Goal: Transaction & Acquisition: Purchase product/service

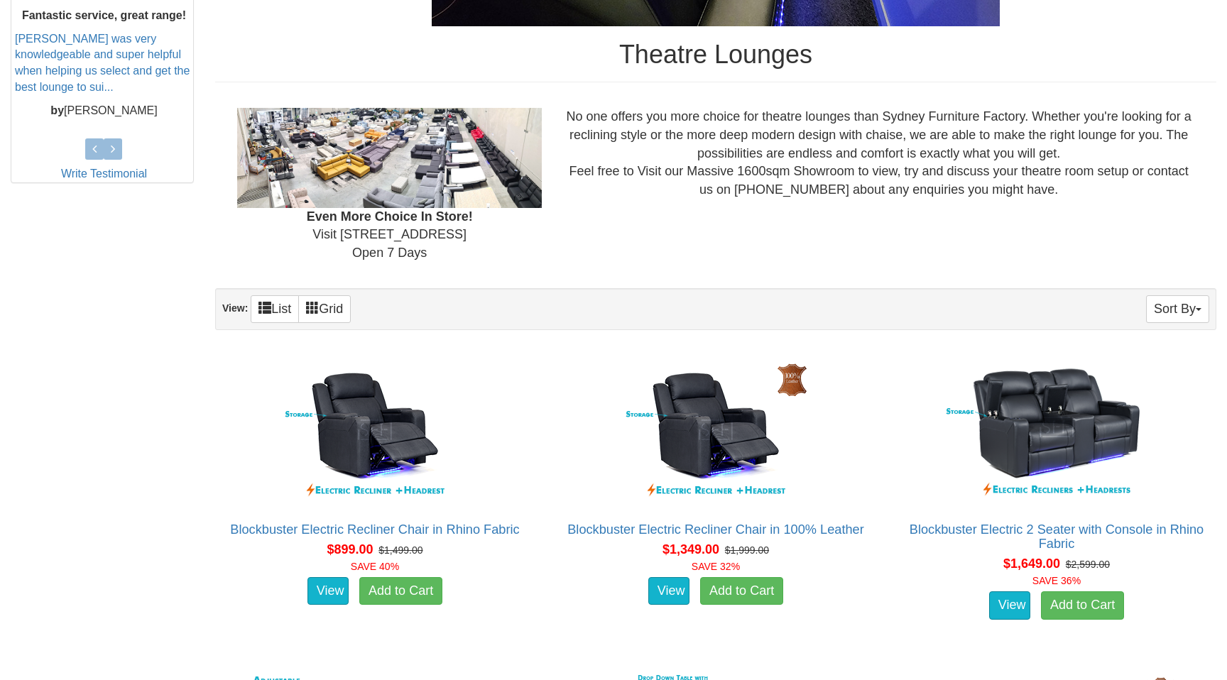
scroll to position [681, 0]
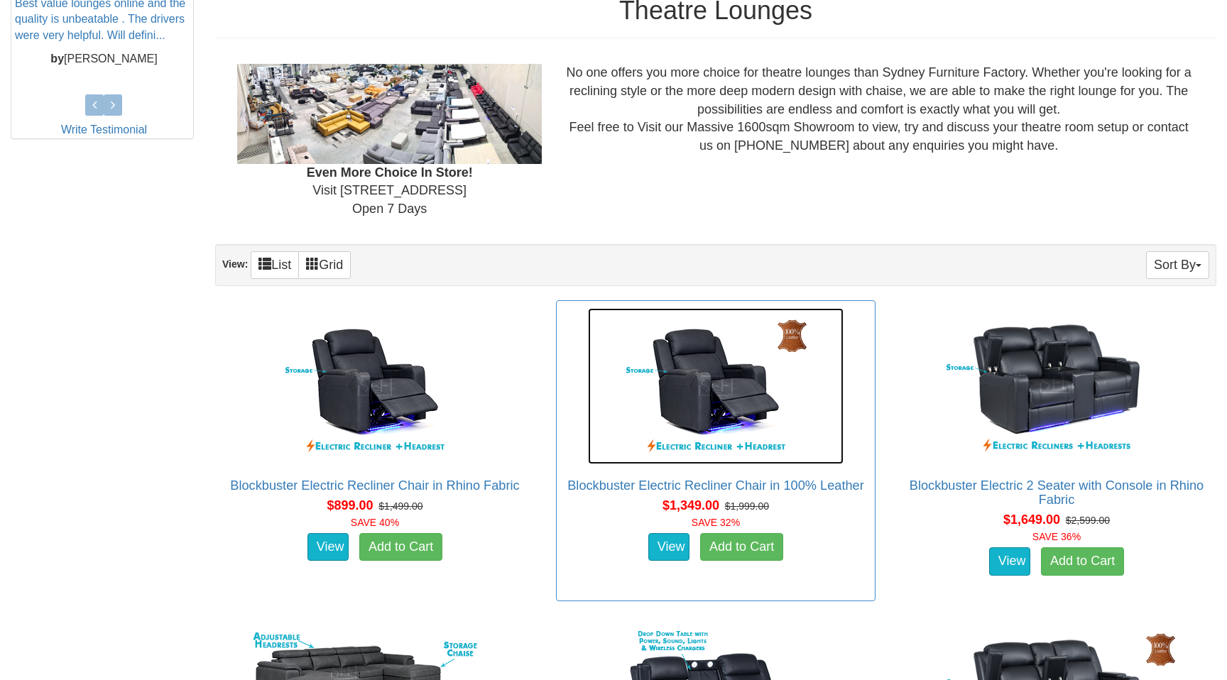
click at [654, 427] on img at bounding box center [716, 386] width 256 height 156
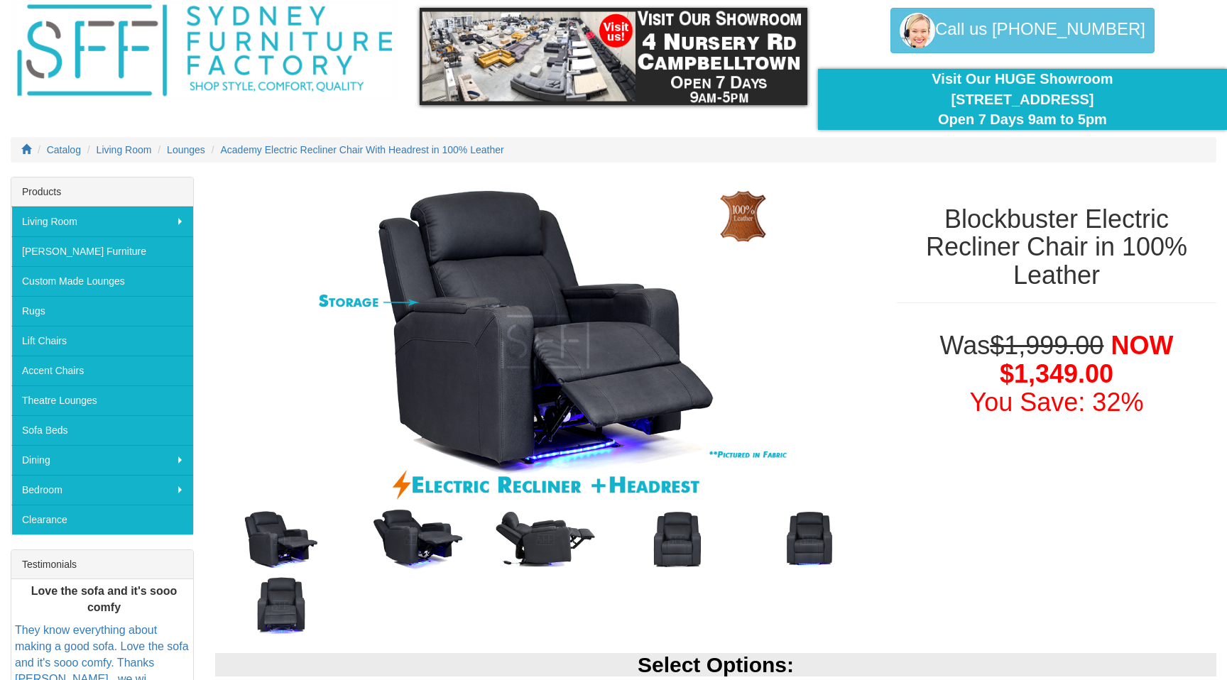
scroll to position [55, 0]
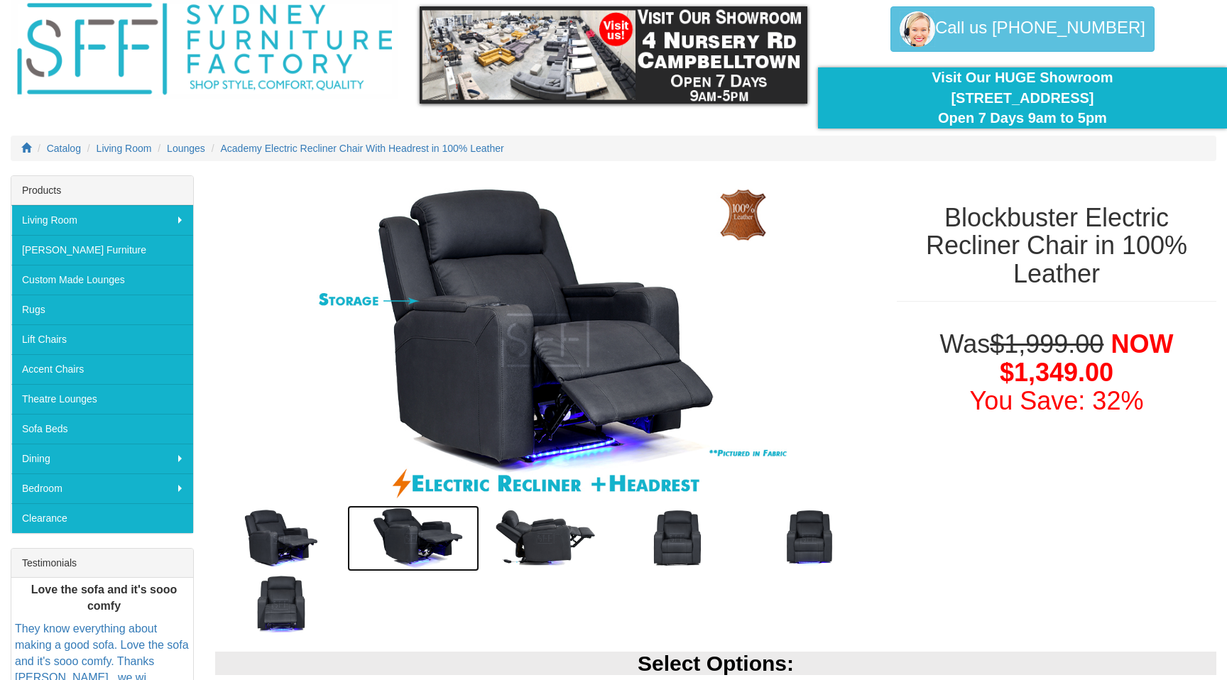
click at [428, 543] on img at bounding box center [413, 539] width 132 height 66
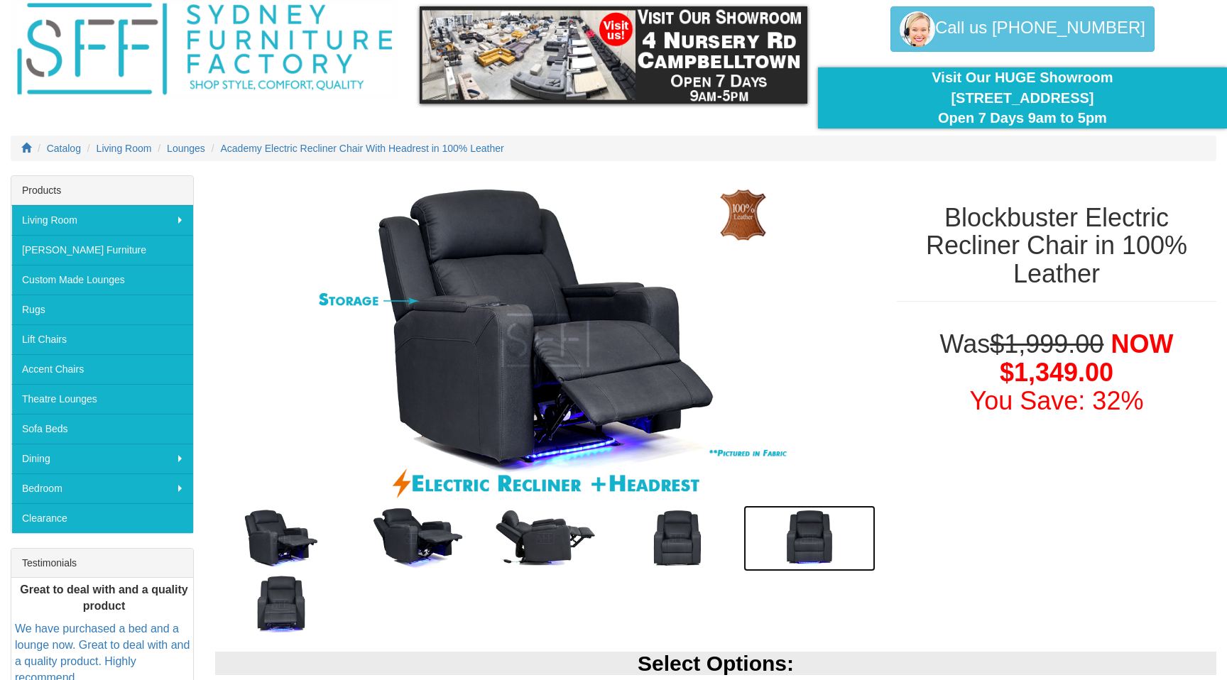
click at [812, 530] on img at bounding box center [810, 539] width 132 height 66
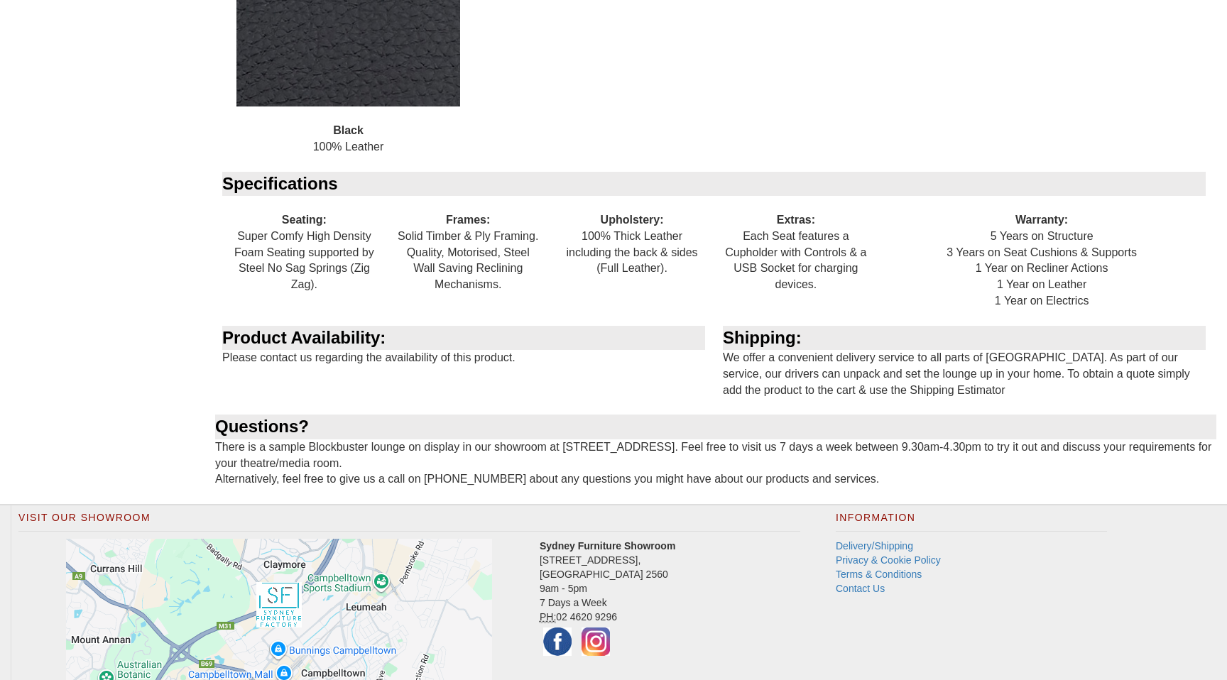
scroll to position [1739, 0]
